Goal: Ask a question

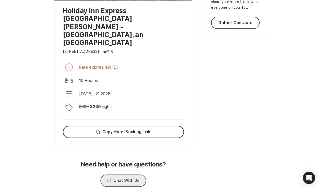
scroll to position [172, 0]
click at [124, 174] on button "Chat Chat With Us" at bounding box center [122, 180] width 45 height 12
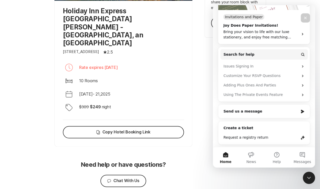
scroll to position [91, 0]
click at [255, 51] on button "Search for help" at bounding box center [263, 54] width 87 height 10
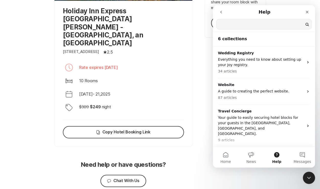
scroll to position [0, 0]
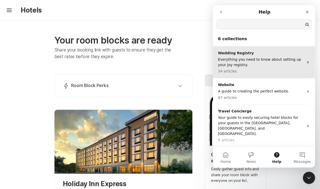
type input "ro"
type input "o"
type input "room block"
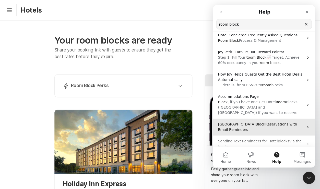
scroll to position [62, 0]
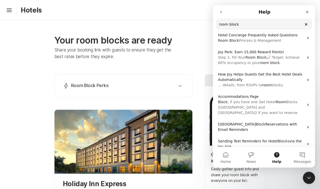
click at [67, 68] on div "Your room blocks are ready Share your booking link with guests to ensure they g…" at bounding box center [123, 47] width 138 height 54
click at [308, 10] on icon "Close" at bounding box center [307, 12] width 4 height 4
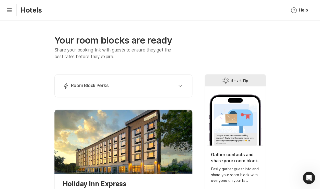
scroll to position [3, 2]
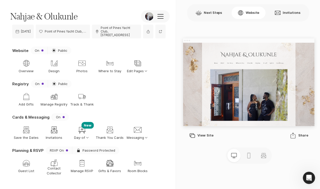
type input "r"
